Goal: Learn about a topic: Learn about a topic

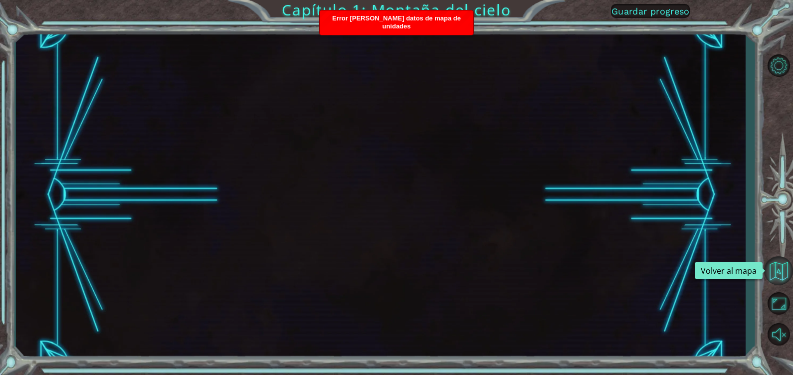
click at [776, 272] on button "Volver al mapa" at bounding box center [778, 270] width 29 height 29
click at [781, 271] on button "Volver al mapa" at bounding box center [778, 270] width 29 height 29
click at [776, 277] on button "Volver al mapa" at bounding box center [778, 270] width 29 height 29
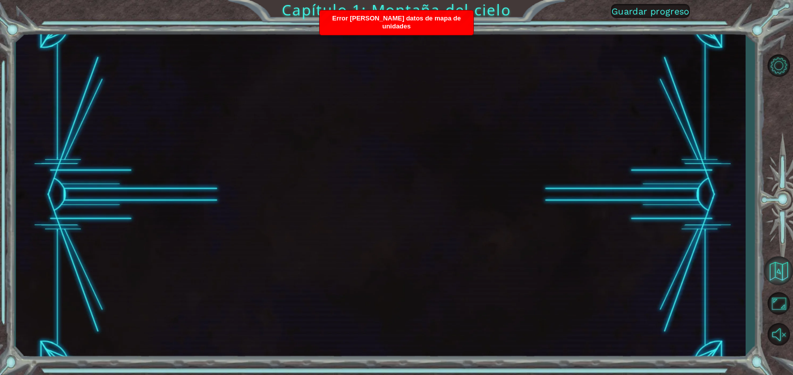
click at [776, 277] on button "Volver al mapa" at bounding box center [778, 270] width 29 height 29
click at [405, 24] on div "Error [PERSON_NAME] datos de mapa de unidades" at bounding box center [397, 22] width 154 height 24
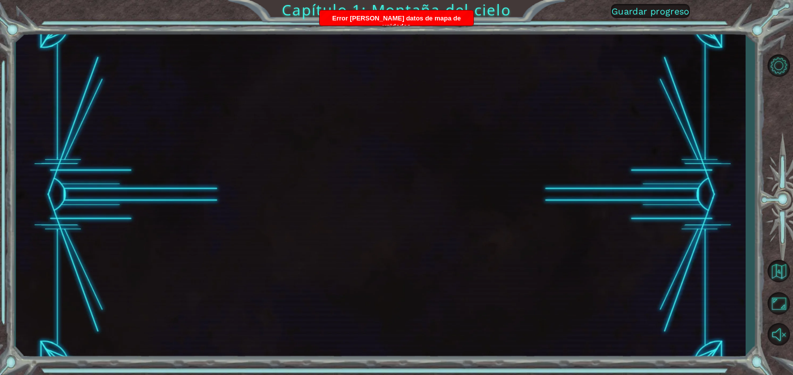
click at [405, 24] on div "Error [PERSON_NAME] datos de mapa de unidades" at bounding box center [397, 22] width 154 height 24
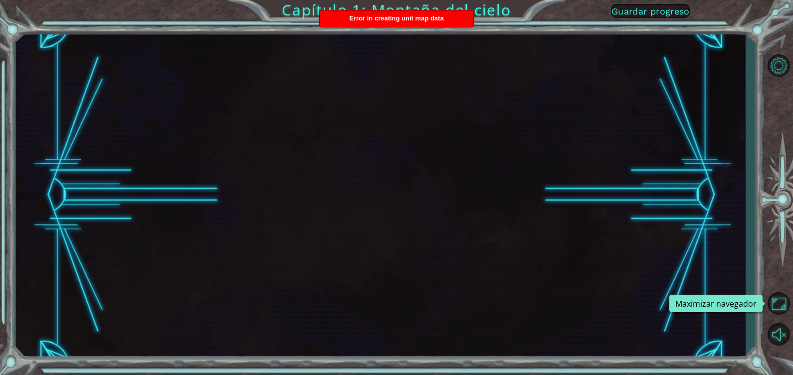
drag, startPoint x: 778, startPoint y: 302, endPoint x: 780, endPoint y: 348, distance: 45.9
click at [778, 302] on button "Maximizar navegador" at bounding box center [778, 303] width 29 height 28
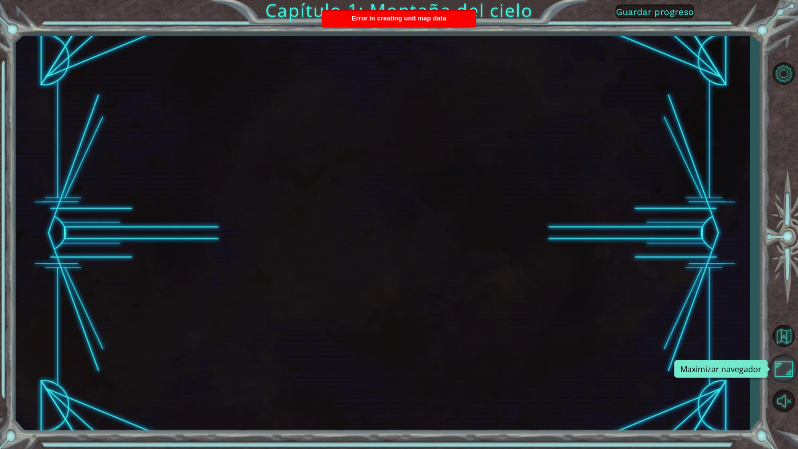
click at [780, 359] on button "Maximizar navegador" at bounding box center [783, 368] width 29 height 29
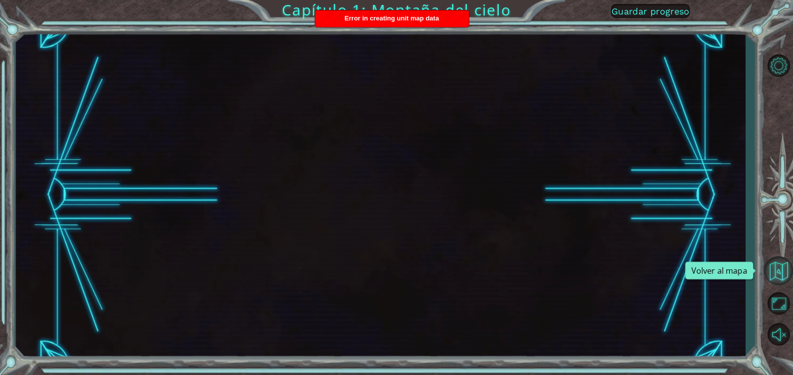
click at [771, 277] on button "Volver al mapa" at bounding box center [778, 270] width 29 height 29
